Goal: Find specific page/section: Find specific page/section

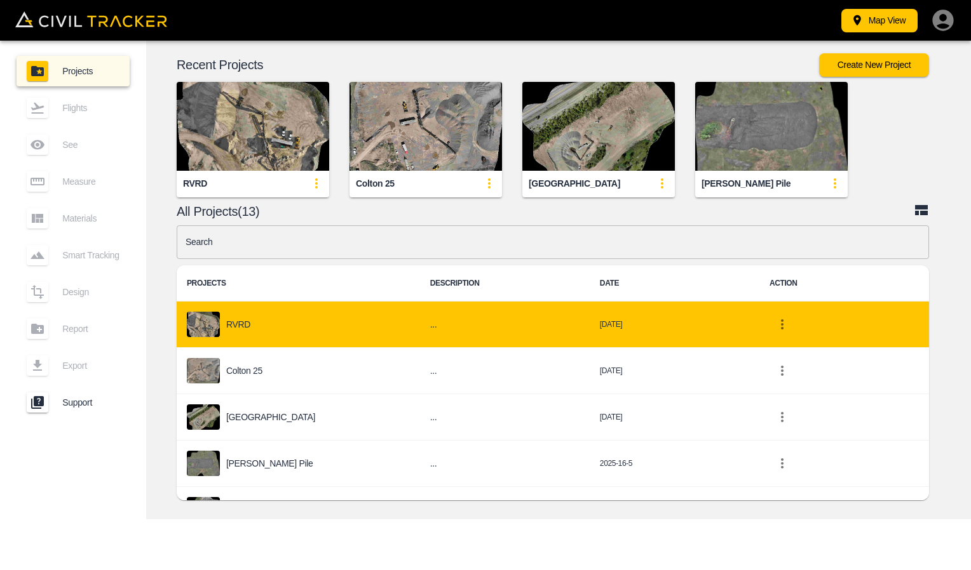
click at [240, 330] on div "RVRD" at bounding box center [298, 324] width 223 height 25
